Goal: Task Accomplishment & Management: Complete application form

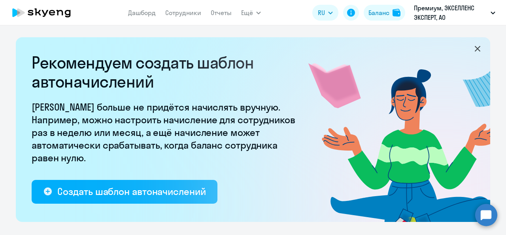
select select "10"
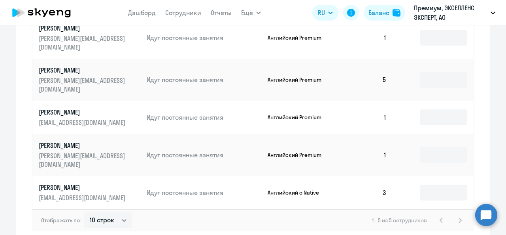
scroll to position [381, 0]
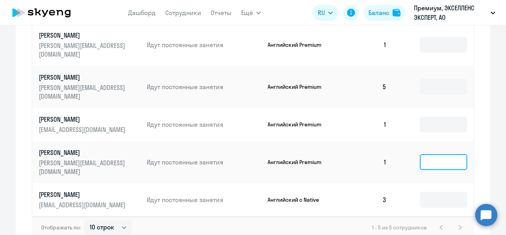
click at [430, 165] on input at bounding box center [443, 162] width 47 height 16
type input "6"
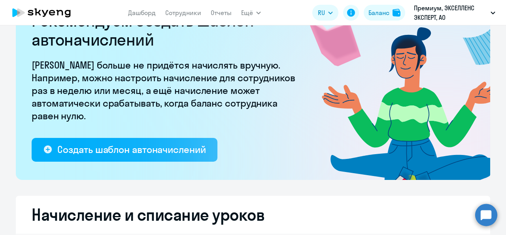
scroll to position [0, 0]
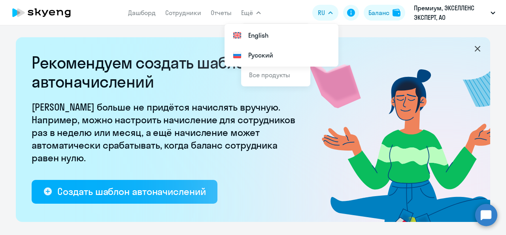
click at [256, 17] on button "Ещё" at bounding box center [251, 13] width 20 height 16
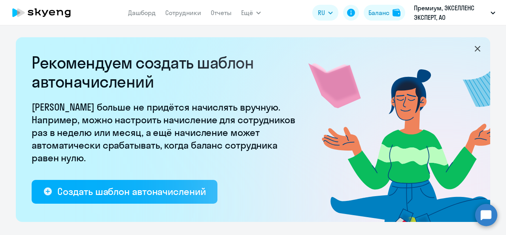
click at [256, 17] on button "Ещё" at bounding box center [251, 13] width 20 height 16
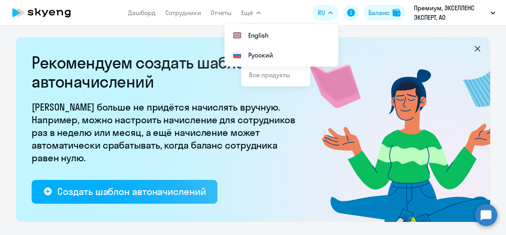
click at [294, 10] on app-header "Дашборд Сотрудники Отчеты Ещё Начислить уроки Документооборот Все продукты Дашб…" at bounding box center [253, 12] width 506 height 25
click at [185, 12] on link "Сотрудники" at bounding box center [183, 13] width 36 height 8
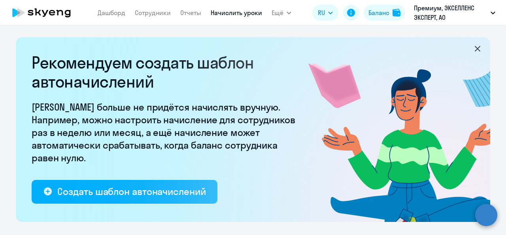
select select "10"
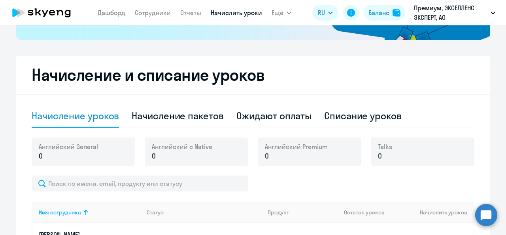
scroll to position [182, 0]
click at [83, 158] on p "0" at bounding box center [68, 156] width 59 height 10
click at [288, 174] on div "[DEMOGRAPHIC_DATA] General 0 Английский с Native 0 Английский Premium 0 Talks 0" at bounding box center [253, 156] width 443 height 38
click at [424, 155] on div "Talks 0" at bounding box center [423, 151] width 104 height 28
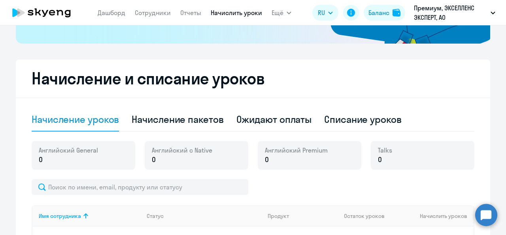
scroll to position [0, 0]
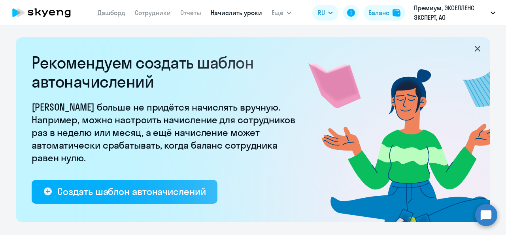
click at [151, 9] on link "Сотрудники" at bounding box center [153, 13] width 36 height 8
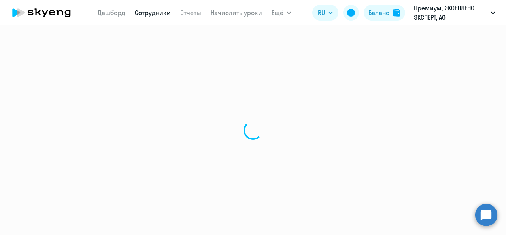
select select "30"
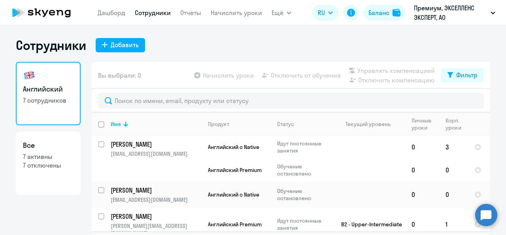
click at [186, 10] on link "Отчеты" at bounding box center [190, 13] width 21 height 8
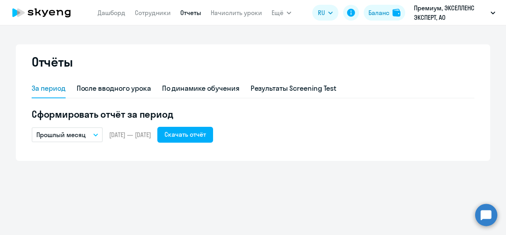
click at [119, 19] on nav "[PERSON_NAME] Отчеты Начислить уроки" at bounding box center [180, 13] width 165 height 16
click at [118, 15] on link "Дашборд" at bounding box center [112, 13] width 28 height 8
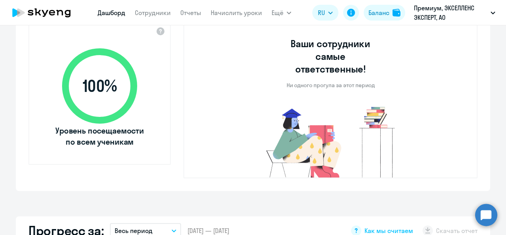
select select "30"
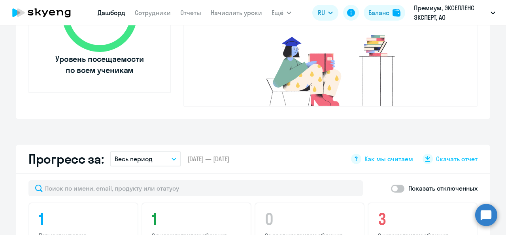
scroll to position [350, 0]
click at [381, 13] on div "Баланс" at bounding box center [379, 12] width 21 height 9
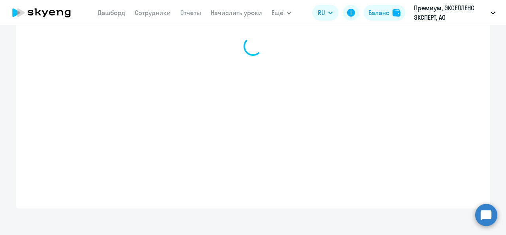
select select "english_adult_not_native_speaker"
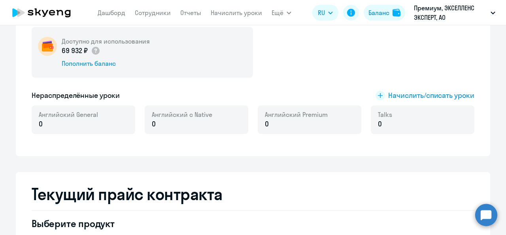
scroll to position [152, 0]
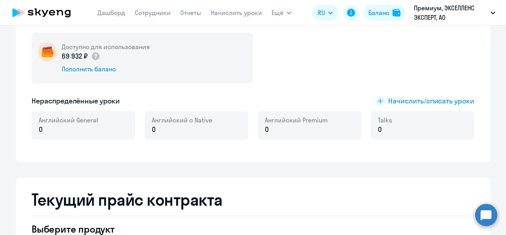
click at [415, 104] on span "Начислить/списать уроки" at bounding box center [431, 101] width 86 height 10
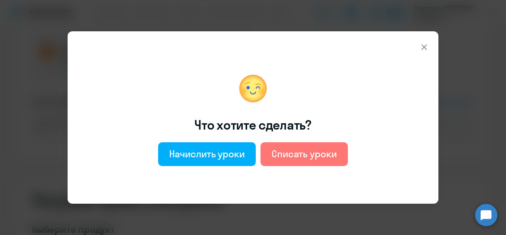
click at [206, 155] on div "Начислить уроки" at bounding box center [207, 153] width 76 height 13
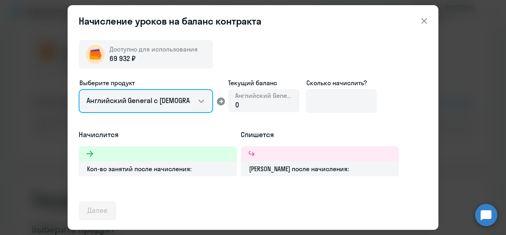
click at [172, 105] on select "Английский General с [DEMOGRAPHIC_DATA] преподавателем Английский General с [DE…" at bounding box center [146, 101] width 134 height 24
select select "english_adult_not_native_speaker_premium"
click at [79, 89] on select "Английский General с [DEMOGRAPHIC_DATA] преподавателем Английский General с [DE…" at bounding box center [146, 101] width 134 height 24
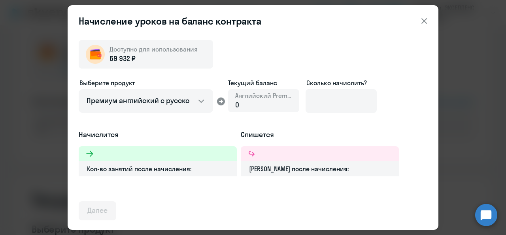
click at [254, 105] on div "0" at bounding box center [263, 105] width 57 height 10
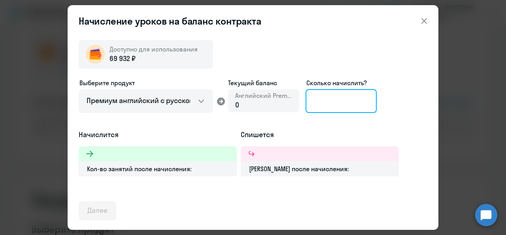
click at [334, 106] on input at bounding box center [341, 101] width 71 height 24
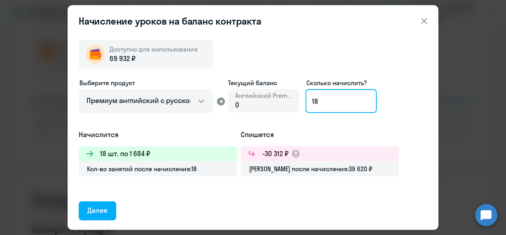
type input "18"
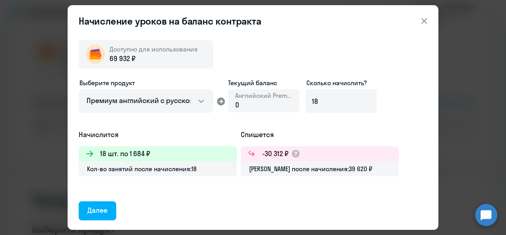
click at [94, 210] on div "Далее" at bounding box center [97, 210] width 20 height 10
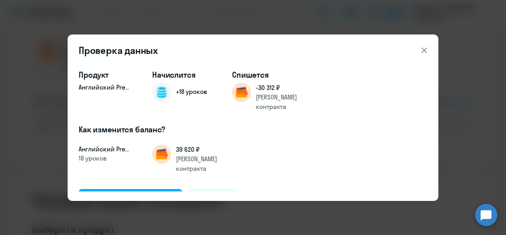
click at [148, 193] on div "Подтвердить и начислить" at bounding box center [130, 198] width 86 height 10
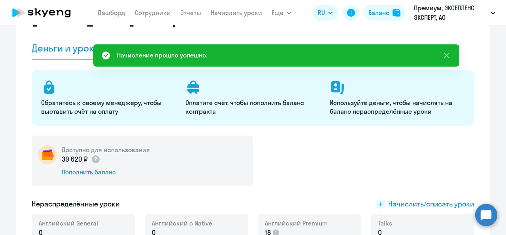
scroll to position [0, 0]
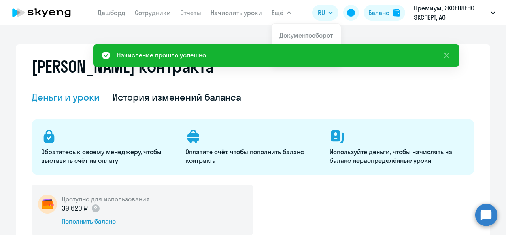
click at [147, 15] on link "Сотрудники" at bounding box center [153, 13] width 36 height 8
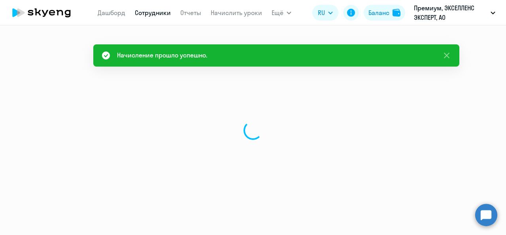
select select "30"
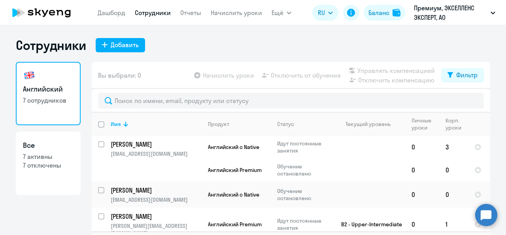
click at [242, 19] on nav "[PERSON_NAME] Отчеты Начислить уроки" at bounding box center [180, 13] width 165 height 16
click at [242, 15] on link "Начислить уроки" at bounding box center [236, 13] width 51 height 8
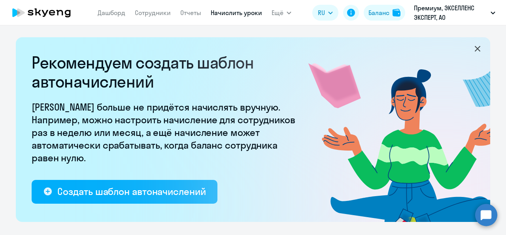
select select "10"
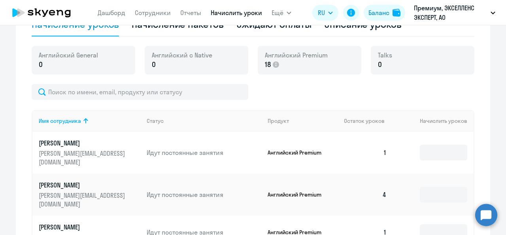
scroll to position [296, 0]
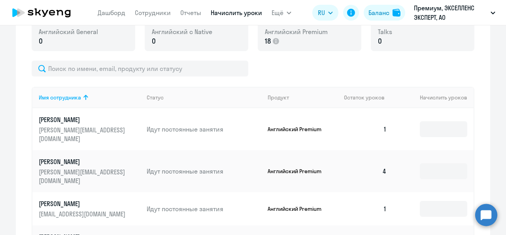
click at [423, 141] on td at bounding box center [433, 129] width 81 height 42
click at [424, 138] on td at bounding box center [433, 129] width 81 height 42
click at [424, 136] on input at bounding box center [443, 129] width 47 height 16
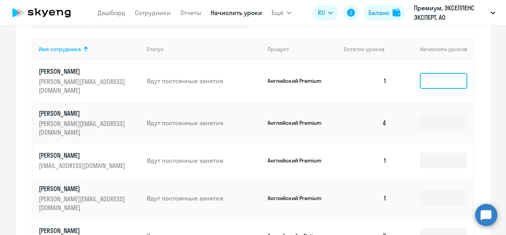
scroll to position [345, 0]
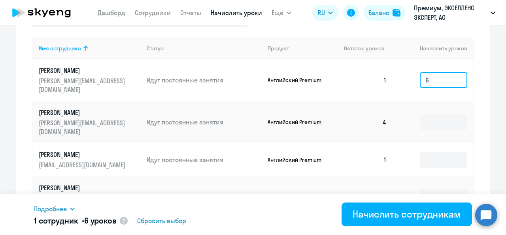
type input "6"
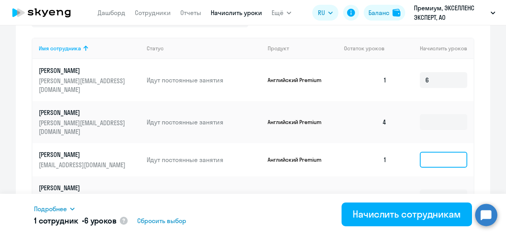
click at [430, 162] on input at bounding box center [443, 159] width 47 height 16
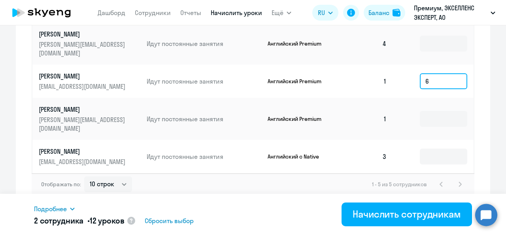
scroll to position [424, 0]
type input "6"
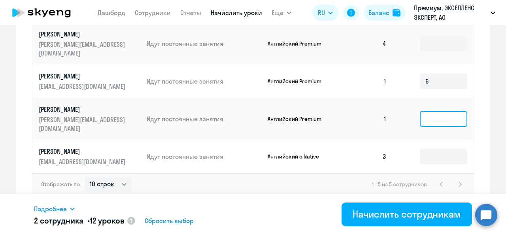
click at [421, 124] on input at bounding box center [443, 119] width 47 height 16
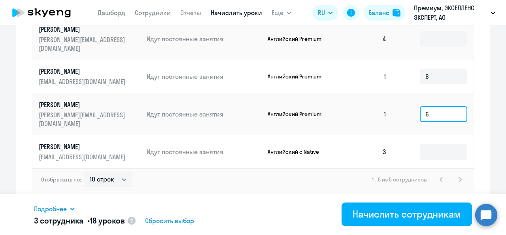
scroll to position [445, 0]
type input "6"
click at [408, 213] on div "Начислить сотрудникам" at bounding box center [407, 213] width 108 height 13
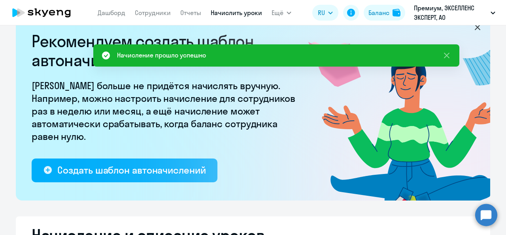
scroll to position [0, 0]
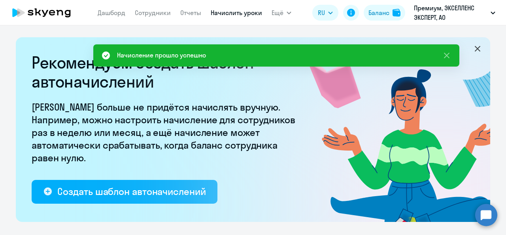
click at [144, 14] on link "Сотрудники" at bounding box center [153, 13] width 36 height 8
select select "30"
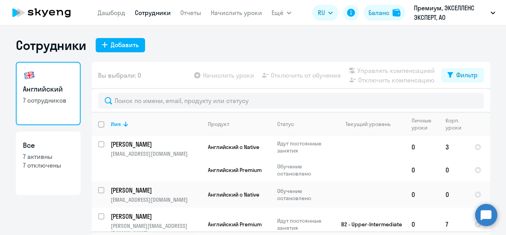
click at [127, 48] on div "Добавить" at bounding box center [125, 44] width 28 height 9
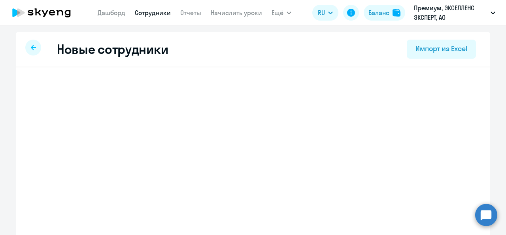
select select "english_adult_native_speaker"
select select "3"
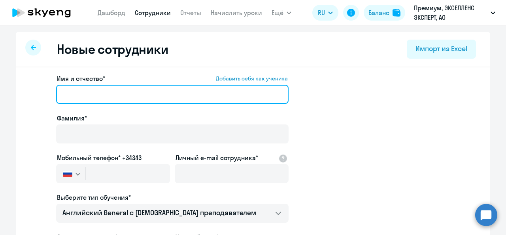
click at [137, 88] on input "Имя и отчество* Добавить себя как ученика" at bounding box center [172, 94] width 233 height 19
type input "[PERSON_NAME]"
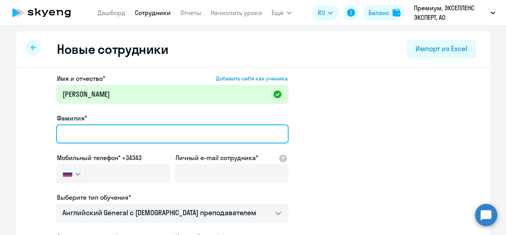
click at [134, 130] on input "Фамилия*" at bounding box center [172, 133] width 233 height 19
type input "[PERSON_NAME]"
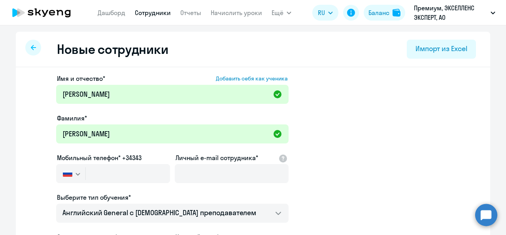
click at [131, 122] on div "Фамилия*" at bounding box center [172, 117] width 233 height 9
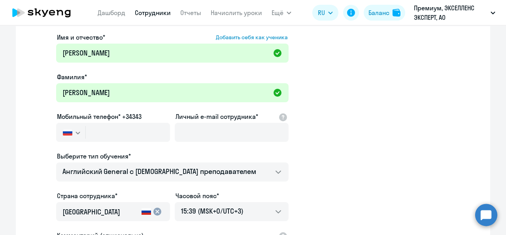
scroll to position [44, 0]
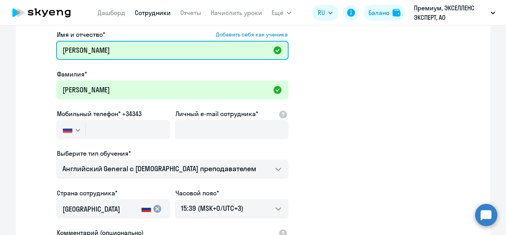
click at [85, 48] on input "[PERSON_NAME]" at bounding box center [172, 50] width 233 height 19
click at [83, 49] on input "[PERSON_NAME]" at bounding box center [172, 50] width 233 height 19
click at [81, 50] on input "[PERSON_NAME]" at bounding box center [172, 50] width 233 height 19
type input "[PERSON_NAME]"
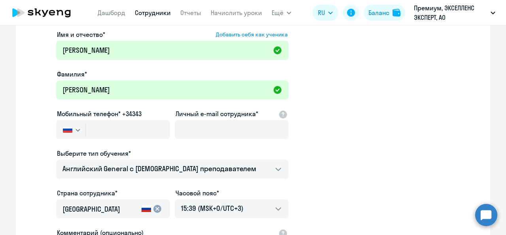
click at [48, 65] on app-new-student-form "Имя и отчество* Добавить себя как ученика [PERSON_NAME]* [PERSON_NAME] телефон*…" at bounding box center [252, 171] width 449 height 282
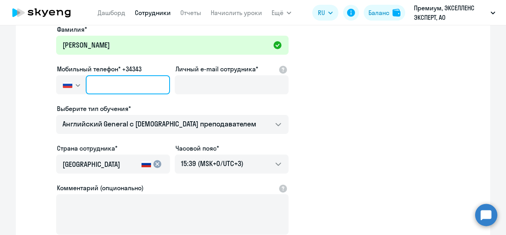
click at [140, 92] on input "text" at bounding box center [128, 84] width 84 height 19
paste input "[PHONE_NUMBER]"
type input "[PHONE_NUMBER]"
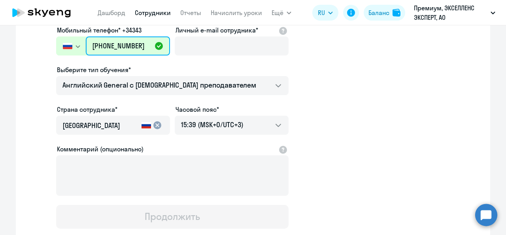
scroll to position [164, 0]
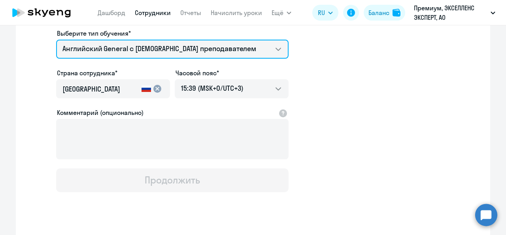
click at [123, 57] on select "Английский General с [DEMOGRAPHIC_DATA] преподавателем Премиум [DEMOGRAPHIC_DAT…" at bounding box center [172, 49] width 233 height 19
select select "english_adult_not_native_speaker_premium"
click at [56, 40] on select "Английский General с [DEMOGRAPHIC_DATA] преподавателем Премиум [DEMOGRAPHIC_DAT…" at bounding box center [172, 49] width 233 height 19
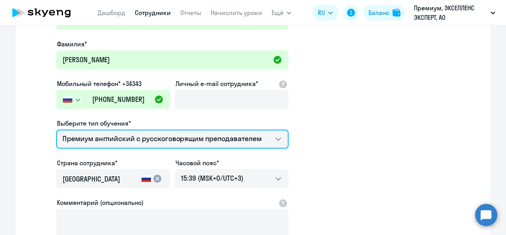
scroll to position [39, 0]
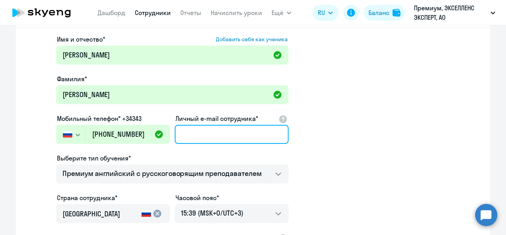
click at [195, 136] on input "Личный e-mail сотрудника*" at bounding box center [232, 134] width 114 height 19
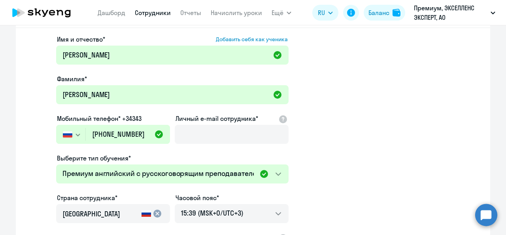
click at [366, 110] on app-new-student-form "Имя и отчество* Добавить себя как ученика [PERSON_NAME]* [PERSON_NAME] телефон*…" at bounding box center [252, 175] width 449 height 282
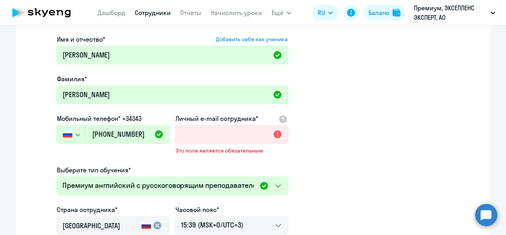
scroll to position [0, 0]
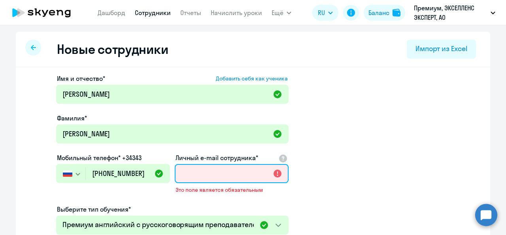
click at [256, 179] on input "Личный e-mail сотрудника*" at bounding box center [232, 173] width 114 height 19
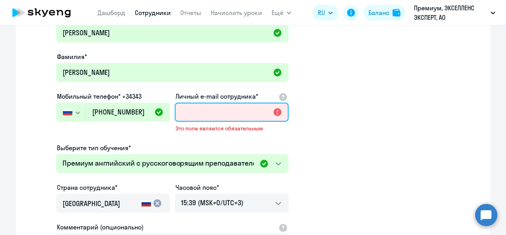
scroll to position [60, 0]
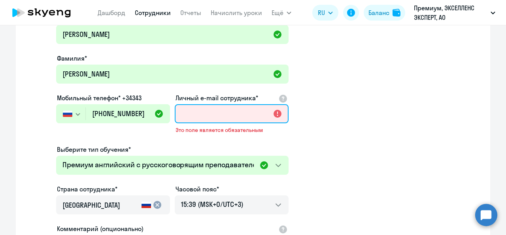
paste input "[PERSON_NAME][EMAIL_ADDRESS][DOMAIN_NAME]"
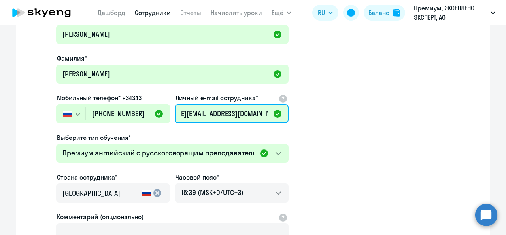
type input "[PERSON_NAME][EMAIL_ADDRESS][DOMAIN_NAME]"
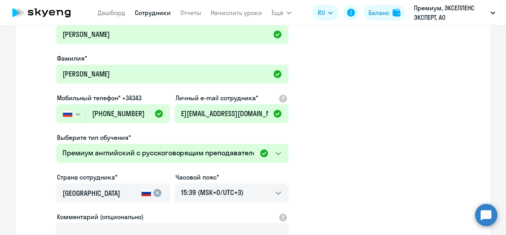
click at [335, 161] on app-new-student-form "Имя и отчество* Добавить себя как ученика [PERSON_NAME]* [PERSON_NAME] телефон*…" at bounding box center [252, 155] width 449 height 282
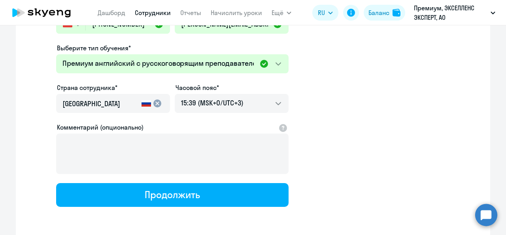
scroll to position [150, 0]
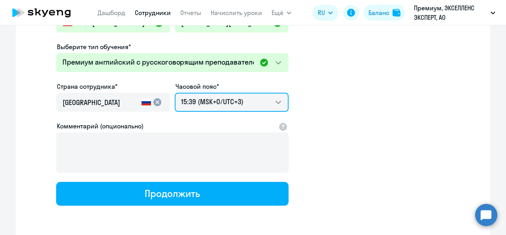
click at [240, 107] on select "01:39 (MSK-14/UTC-11) 02:39 (MSK-13/UTC-10) 03:39 (MSK-12/UTC-9) 04:39 (MSK-11/…" at bounding box center [232, 102] width 114 height 19
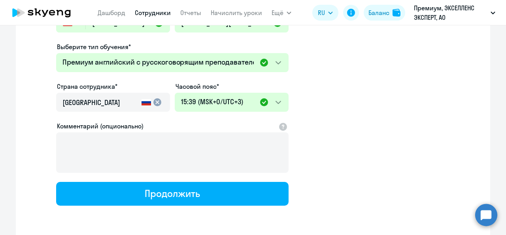
click at [350, 94] on app-new-student-form "Имя и отчество* Добавить себя как ученика [PERSON_NAME]* [PERSON_NAME] телефон*…" at bounding box center [252, 64] width 449 height 282
click at [216, 192] on button "Продолжить" at bounding box center [172, 194] width 233 height 24
select select "english_adult_not_native_speaker_premium"
select select "3"
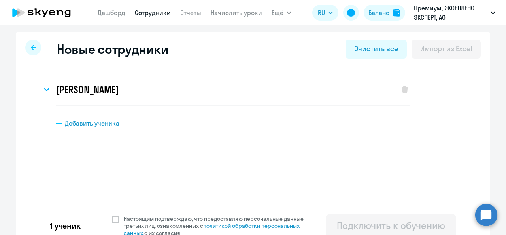
scroll to position [8, 0]
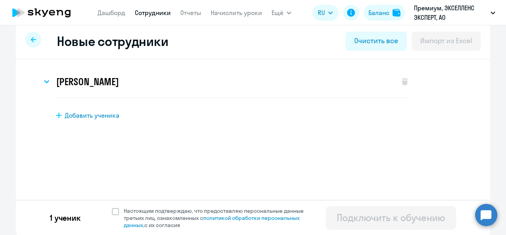
click at [112, 210] on span at bounding box center [115, 211] width 7 height 7
click at [112, 207] on input "Настоящим подтверждаю, что предоставляю персональные данные третьих лиц, ознако…" at bounding box center [112, 206] width 0 height 0
checkbox input "true"
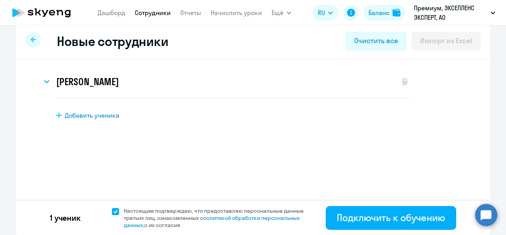
click at [44, 82] on icon at bounding box center [46, 81] width 4 height 2
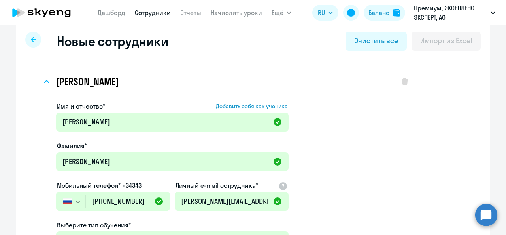
click at [44, 82] on icon at bounding box center [47, 81] width 6 height 3
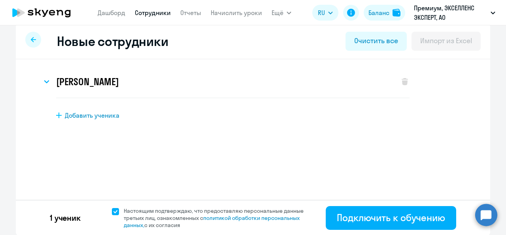
click at [401, 221] on div "Подключить к обучению" at bounding box center [391, 217] width 108 height 13
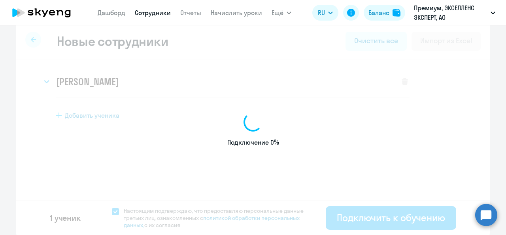
select select "english_adult_native_speaker"
select select "3"
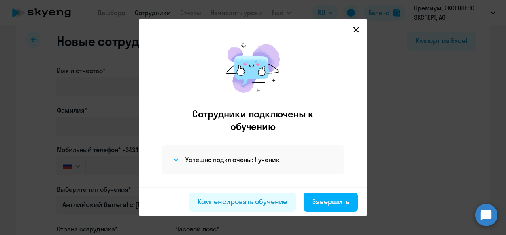
click at [275, 203] on div "Компенсировать обучение" at bounding box center [243, 201] width 90 height 10
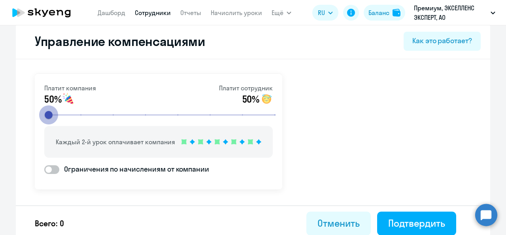
drag, startPoint x: 145, startPoint y: 114, endPoint x: 0, endPoint y: 163, distance: 152.7
click at [39, 123] on input "range" at bounding box center [161, 114] width 245 height 17
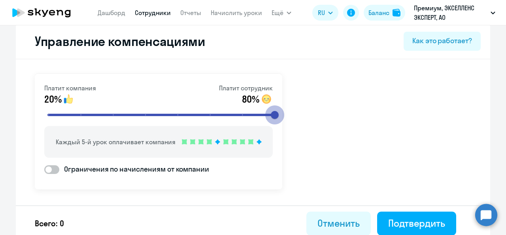
drag, startPoint x: 50, startPoint y: 118, endPoint x: 441, endPoint y: 116, distance: 390.4
click at [284, 116] on input "range" at bounding box center [161, 114] width 245 height 17
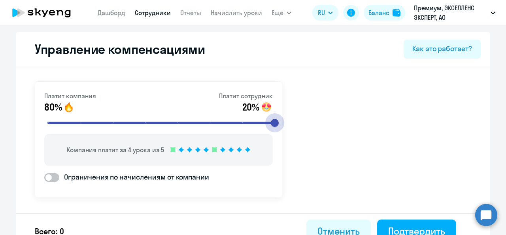
scroll to position [13, 0]
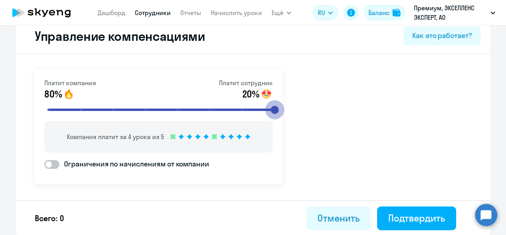
drag, startPoint x: 272, startPoint y: 105, endPoint x: 298, endPoint y: 130, distance: 35.8
click at [284, 118] on input "range" at bounding box center [161, 109] width 245 height 17
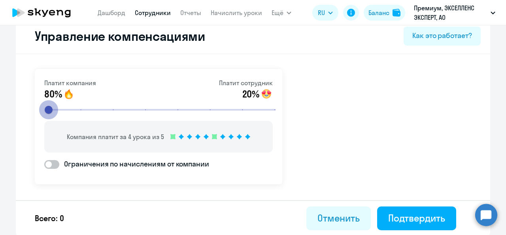
drag, startPoint x: 266, startPoint y: 106, endPoint x: 0, endPoint y: 121, distance: 266.2
click at [39, 118] on input "range" at bounding box center [161, 109] width 245 height 17
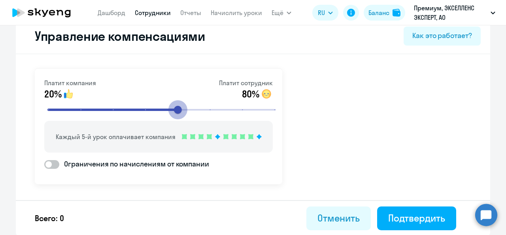
click at [186, 104] on input "range" at bounding box center [161, 109] width 245 height 17
click at [185, 108] on input "range" at bounding box center [161, 109] width 245 height 17
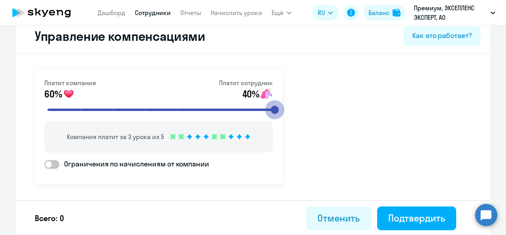
type input "8"
click at [273, 110] on input "range" at bounding box center [161, 109] width 245 height 17
drag, startPoint x: 273, startPoint y: 110, endPoint x: 305, endPoint y: 113, distance: 31.8
click at [284, 113] on input "range" at bounding box center [161, 109] width 245 height 17
click at [334, 224] on button "Отменить" at bounding box center [339, 218] width 64 height 24
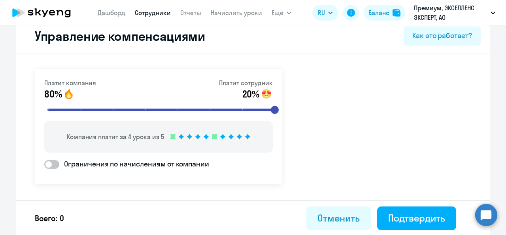
select select "30"
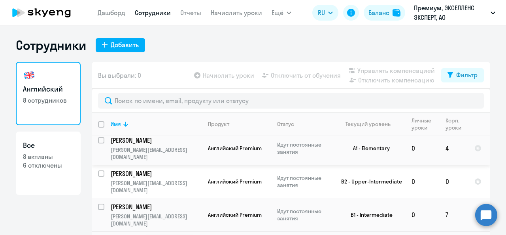
scroll to position [175, 0]
click at [443, 176] on td "0" at bounding box center [453, 181] width 29 height 33
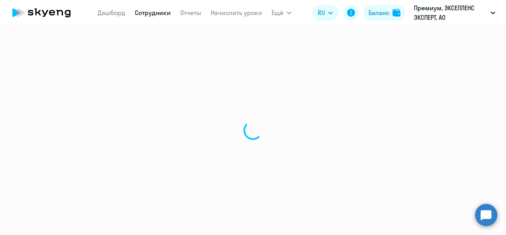
select select "english"
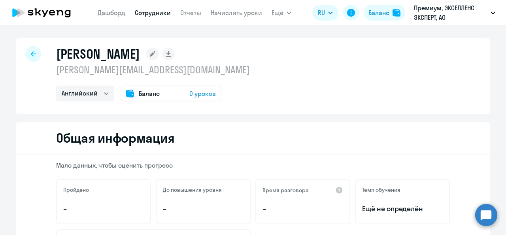
click at [251, 15] on link "Начислить уроки" at bounding box center [236, 13] width 51 height 8
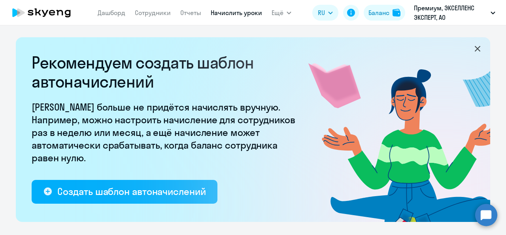
select select "10"
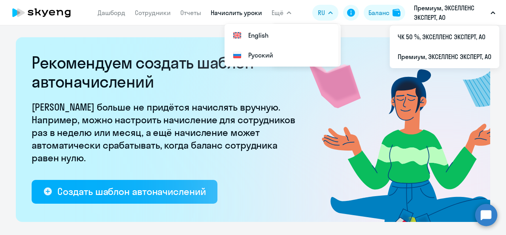
click at [386, 11] on div "Баланс" at bounding box center [379, 12] width 21 height 9
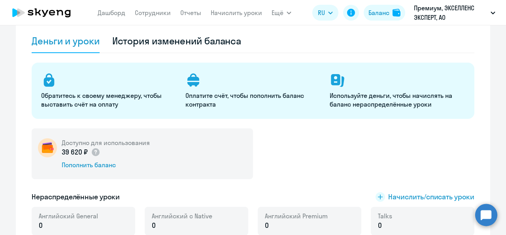
scroll to position [57, 0]
click at [75, 166] on div "Пополнить баланс" at bounding box center [106, 164] width 88 height 9
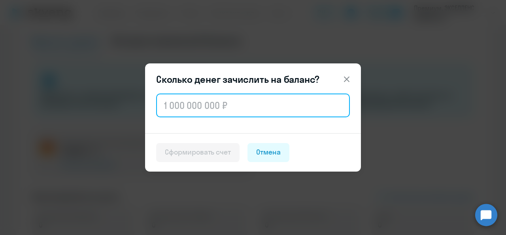
click at [242, 107] on input "text" at bounding box center [253, 105] width 194 height 24
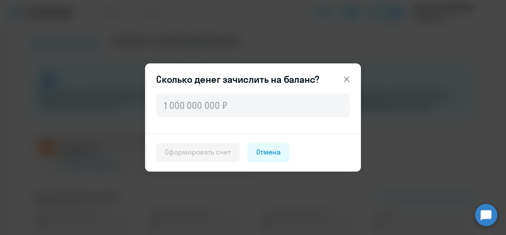
click at [348, 76] on icon at bounding box center [346, 78] width 9 height 9
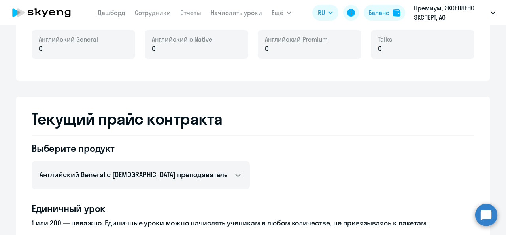
scroll to position [280, 0]
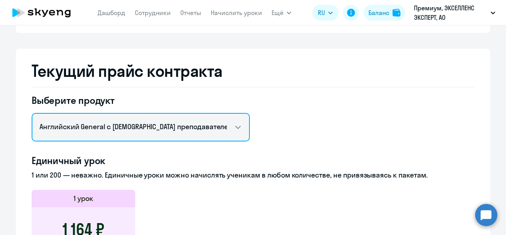
click at [212, 131] on select "Английский General с русскоговорящим преподавателем Английский General с [DEMOG…" at bounding box center [141, 127] width 218 height 28
select select "english_adult_not_native_speaker_premium"
click at [32, 113] on select "Английский General с русскоговорящим преподавателем Английский General с [DEMOG…" at bounding box center [141, 127] width 218 height 28
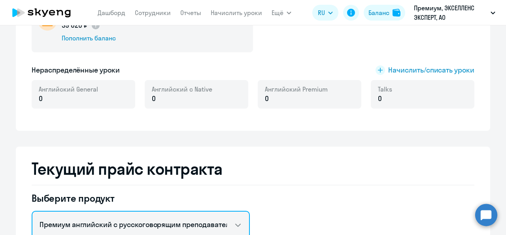
scroll to position [102, 0]
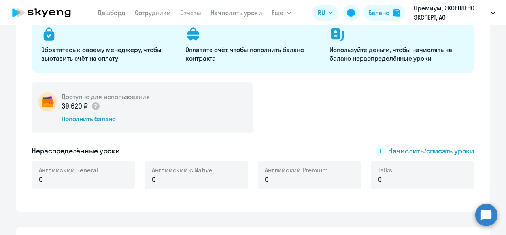
click at [383, 155] on span "Начислить/списать уроки" at bounding box center [425, 151] width 99 height 10
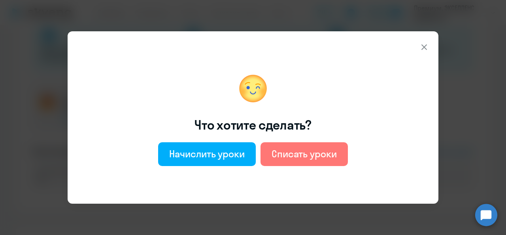
click at [218, 155] on div "Начислить уроки" at bounding box center [207, 153] width 76 height 13
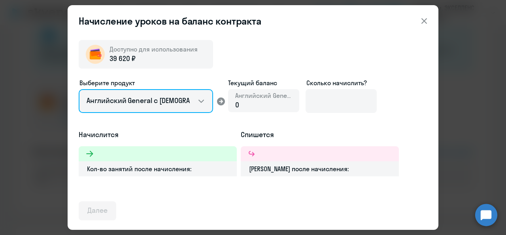
click at [204, 91] on select "Английский General с [DEMOGRAPHIC_DATA] преподавателем Английский General с [DE…" at bounding box center [146, 101] width 134 height 24
select select "english_adult_not_native_speaker_premium"
click at [79, 89] on select "Английский General с [DEMOGRAPHIC_DATA] преподавателем Английский General с [DE…" at bounding box center [146, 101] width 134 height 24
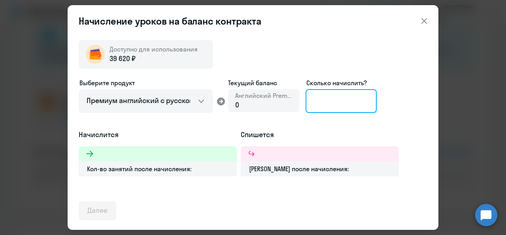
click at [329, 104] on input at bounding box center [341, 101] width 71 height 24
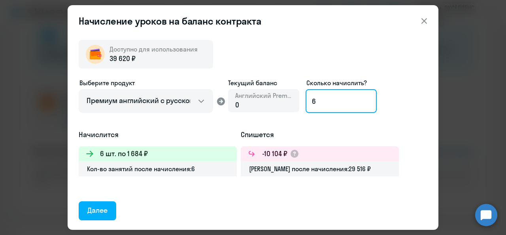
type input "6"
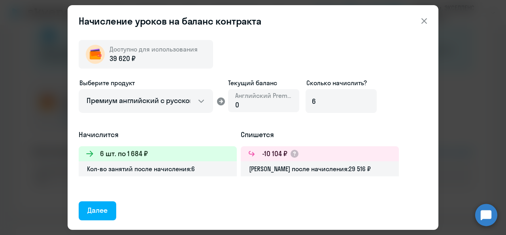
click at [316, 125] on div "Выберите продукт Английский General с русскоговорящим преподавателем Английский…" at bounding box center [253, 103] width 349 height 51
click at [97, 206] on div "Далее" at bounding box center [97, 210] width 20 height 10
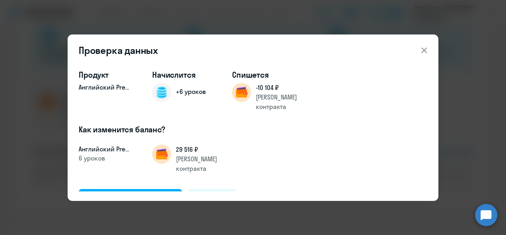
click at [119, 193] on div "Подтвердить и начислить" at bounding box center [130, 198] width 86 height 10
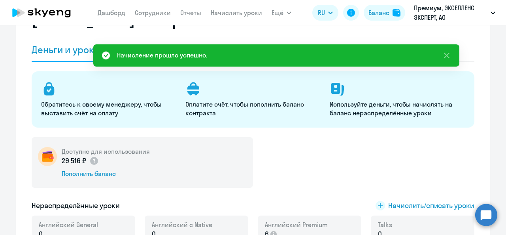
scroll to position [0, 0]
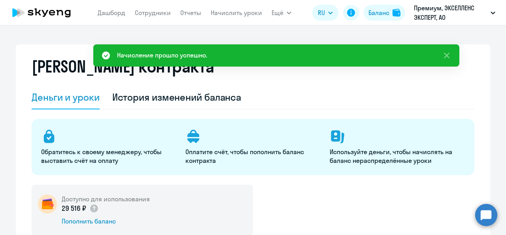
click at [146, 14] on link "Сотрудники" at bounding box center [153, 13] width 36 height 8
select select "30"
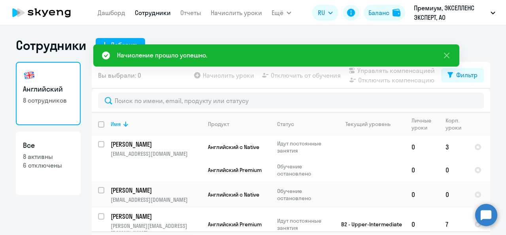
click at [215, 14] on link "Начислить уроки" at bounding box center [236, 13] width 51 height 8
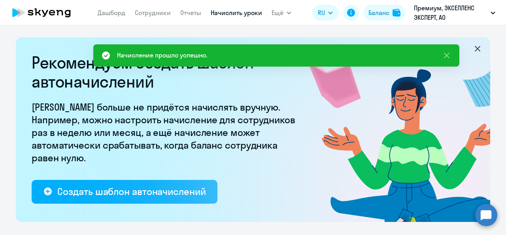
select select "10"
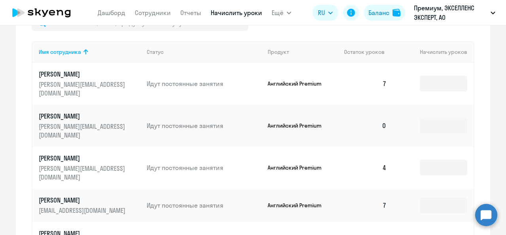
scroll to position [342, 0]
click at [470, 115] on td at bounding box center [433, 125] width 81 height 42
click at [434, 128] on input at bounding box center [443, 125] width 47 height 16
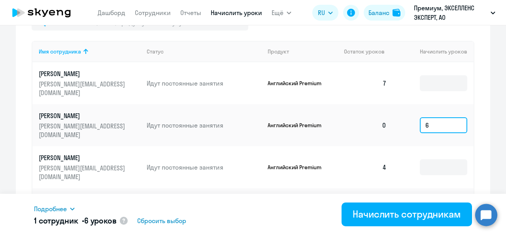
scroll to position [385, 0]
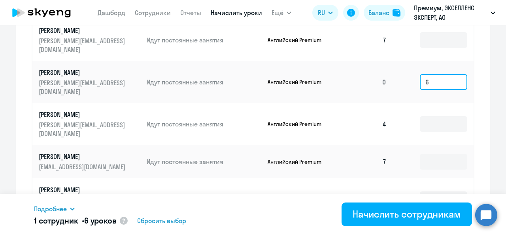
type input "6"
click at [401, 213] on div "Начислить сотрудникам" at bounding box center [407, 213] width 108 height 13
